Goal: Information Seeking & Learning: Learn about a topic

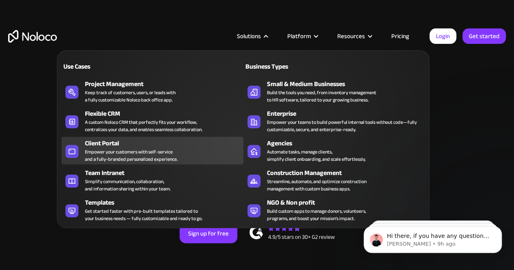
click at [193, 151] on div "Client Portal Empower your customers with self-service and a fully-branded pers…" at bounding box center [162, 151] width 154 height 24
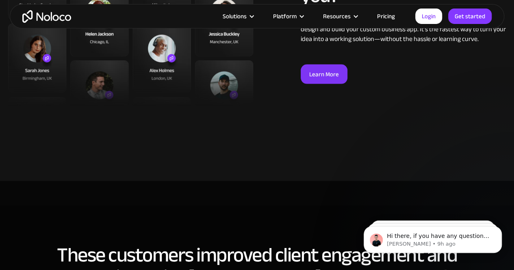
scroll to position [1951, 0]
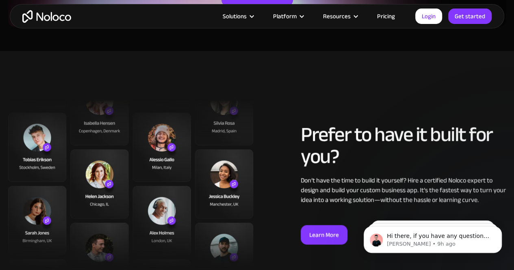
click at [389, 16] on link "Pricing" at bounding box center [386, 16] width 38 height 11
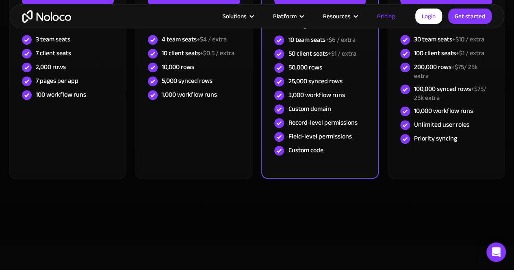
scroll to position [163, 0]
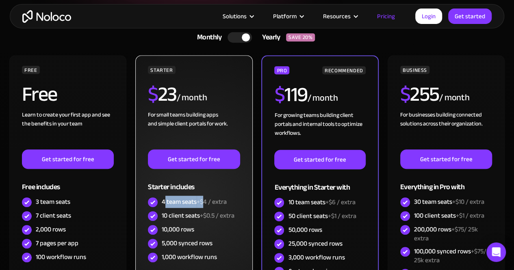
drag, startPoint x: 165, startPoint y: 200, endPoint x: 204, endPoint y: 204, distance: 38.8
click at [204, 204] on div "4 team seats +$4 / extra" at bounding box center [194, 202] width 65 height 9
click at [202, 204] on span "+$4 / extra" at bounding box center [212, 202] width 30 height 12
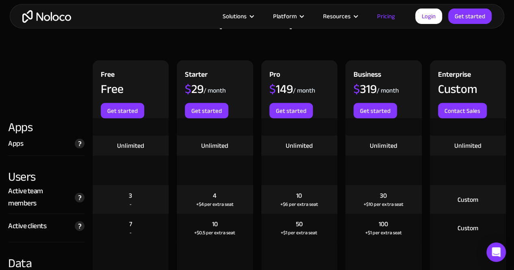
scroll to position [976, 0]
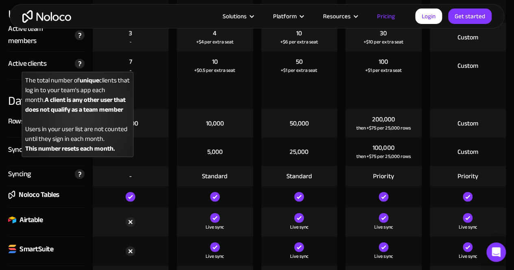
click at [72, 61] on div "The total number of unique clients that log in to your team's app each month. A…" at bounding box center [78, 64] width 14 height 10
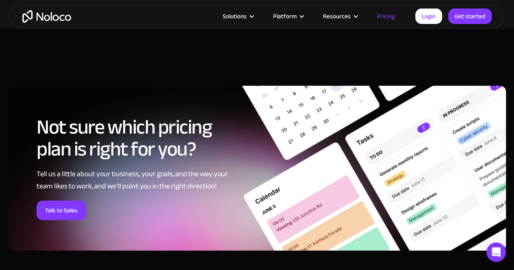
scroll to position [3252, 0]
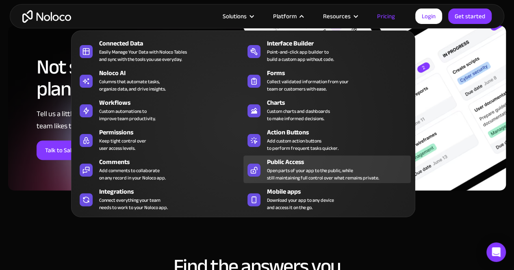
click at [284, 167] on div "Open parts of your app to the public, while still maintaining full control over…" at bounding box center [323, 174] width 112 height 15
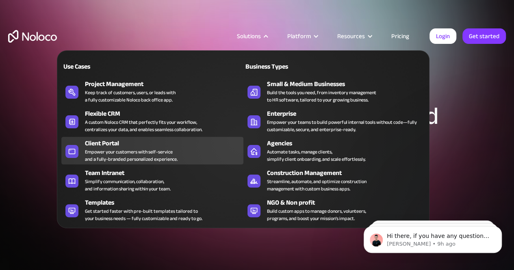
click at [200, 145] on div "Client Portal" at bounding box center [166, 144] width 162 height 10
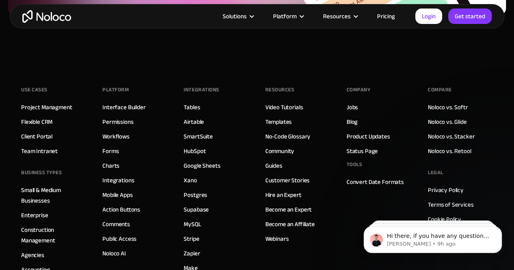
scroll to position [4552, 0]
